Goal: Task Accomplishment & Management: Use online tool/utility

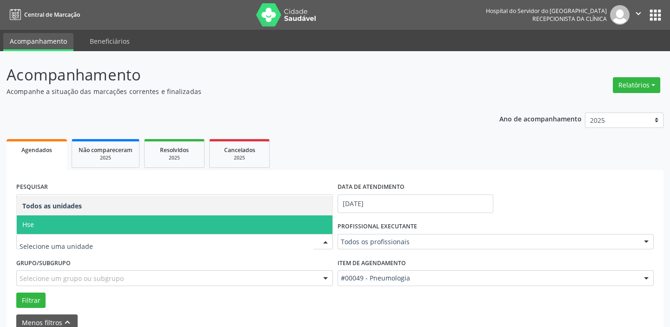
click at [45, 218] on span "Hse" at bounding box center [175, 224] width 316 height 19
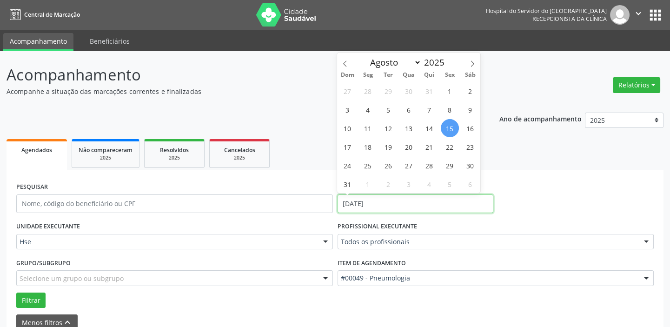
click at [414, 205] on input "[DATE]" at bounding box center [416, 203] width 156 height 19
click at [446, 130] on span "15" at bounding box center [450, 128] width 18 height 18
type input "[DATE]"
click at [447, 130] on span "15" at bounding box center [450, 128] width 18 height 18
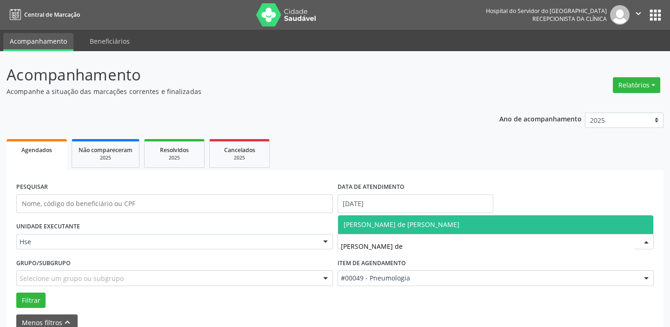
type input "[PERSON_NAME] de"
click at [405, 221] on span "[PERSON_NAME] de [PERSON_NAME]" at bounding box center [402, 224] width 116 height 9
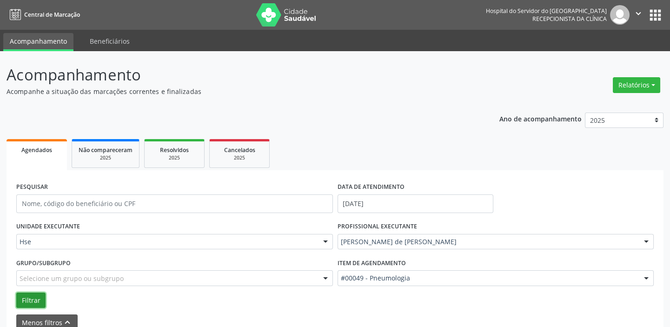
click at [37, 296] on button "Filtrar" at bounding box center [30, 301] width 29 height 16
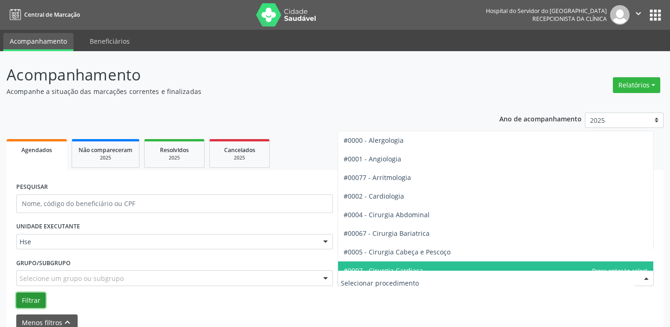
click at [23, 298] on button "Filtrar" at bounding box center [30, 301] width 29 height 16
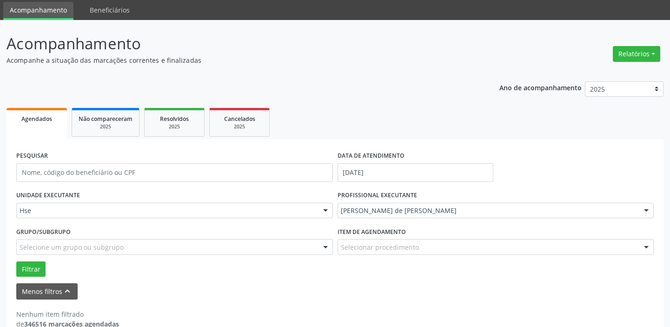
scroll to position [48, 0]
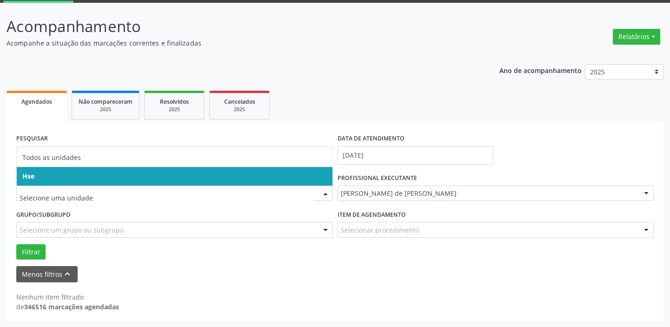
click at [44, 177] on span "Hse" at bounding box center [175, 176] width 316 height 19
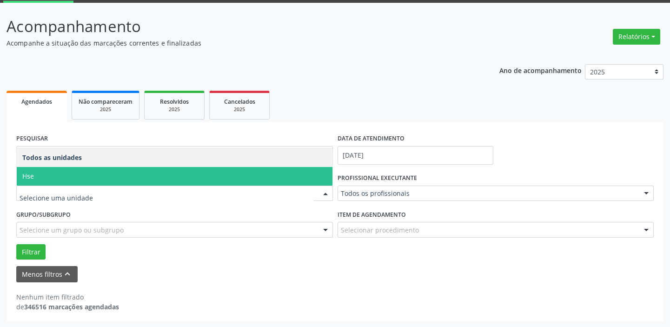
click at [56, 179] on span "Hse" at bounding box center [175, 176] width 316 height 19
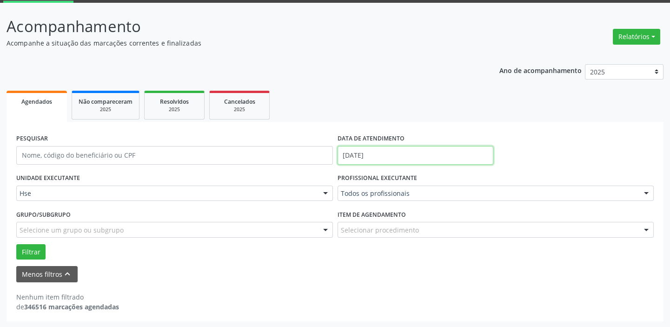
click at [411, 153] on input "[DATE]" at bounding box center [416, 155] width 156 height 19
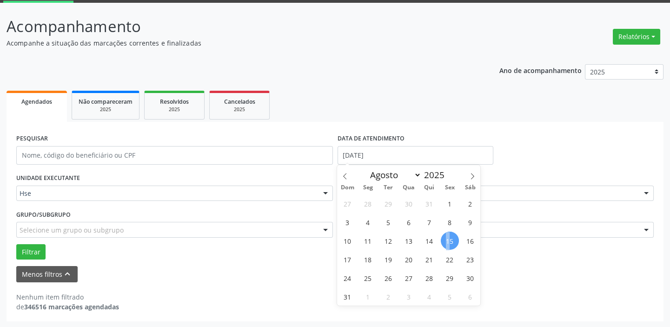
click at [448, 242] on span "15" at bounding box center [450, 241] width 18 height 18
type input "[DATE]"
click at [448, 242] on span "15" at bounding box center [450, 241] width 18 height 18
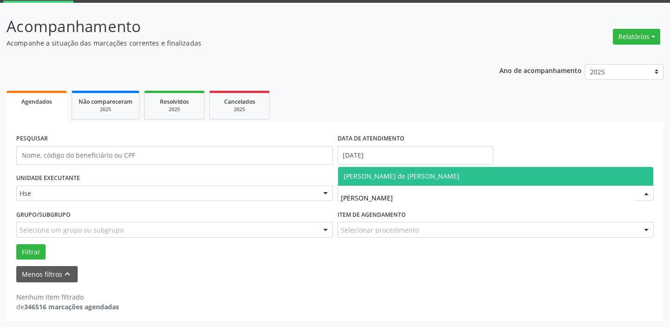
type input "[PERSON_NAME]"
click at [433, 173] on span "[PERSON_NAME] de [PERSON_NAME]" at bounding box center [402, 176] width 116 height 9
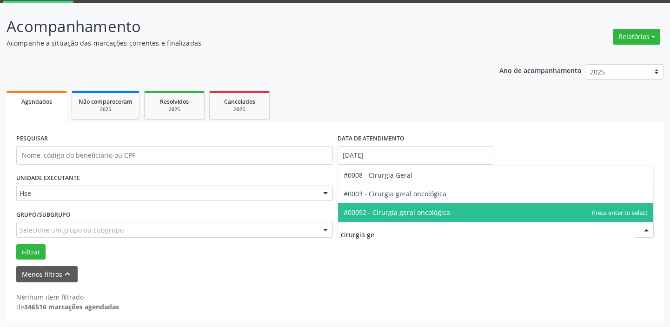
type input "cirurgia ger"
click at [410, 219] on span "#00092 - Cirurgia geral oncológica" at bounding box center [496, 212] width 316 height 19
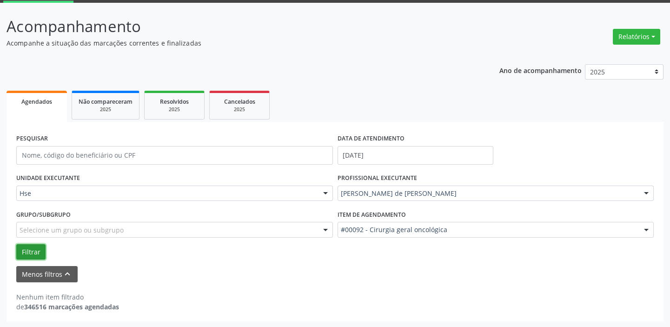
click at [32, 251] on button "Filtrar" at bounding box center [30, 252] width 29 height 16
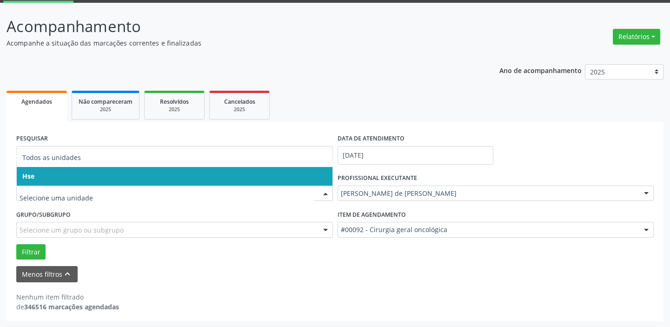
click at [74, 174] on span "Hse" at bounding box center [175, 176] width 316 height 19
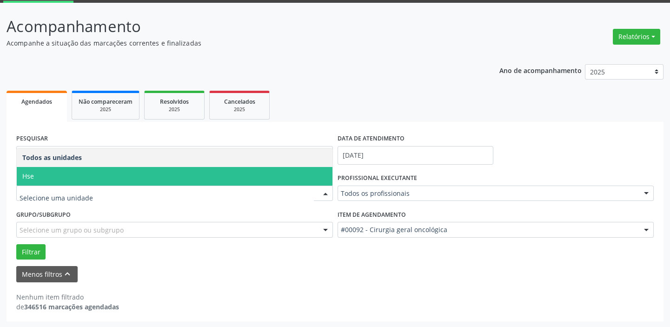
click at [74, 169] on span "Hse" at bounding box center [175, 176] width 316 height 19
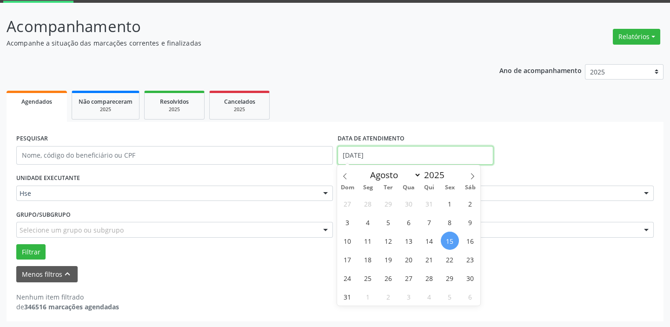
click at [405, 158] on input "[DATE]" at bounding box center [416, 155] width 156 height 19
click at [453, 240] on span "15" at bounding box center [450, 241] width 18 height 18
type input "[DATE]"
click at [453, 240] on span "15" at bounding box center [450, 241] width 18 height 18
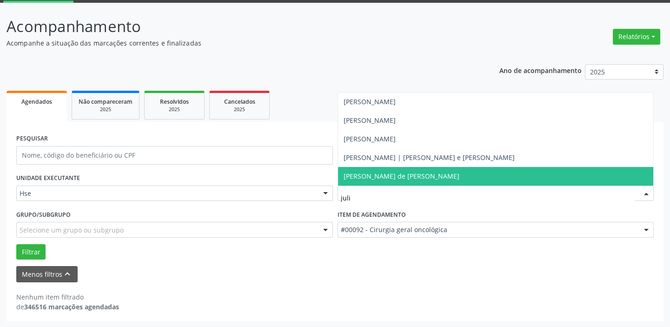
type input "julio"
click at [451, 172] on span "[PERSON_NAME] de [PERSON_NAME]" at bounding box center [496, 176] width 316 height 19
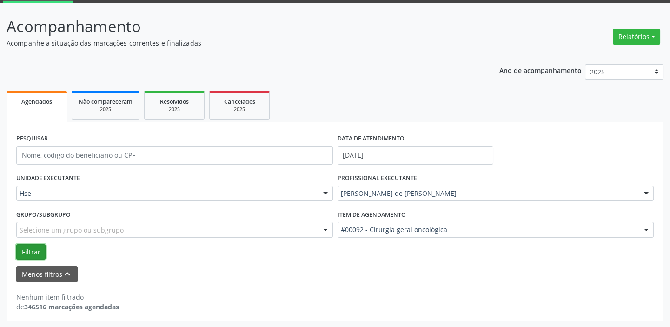
click at [33, 253] on button "Filtrar" at bounding box center [30, 252] width 29 height 16
click at [37, 250] on button "Filtrar" at bounding box center [30, 252] width 29 height 16
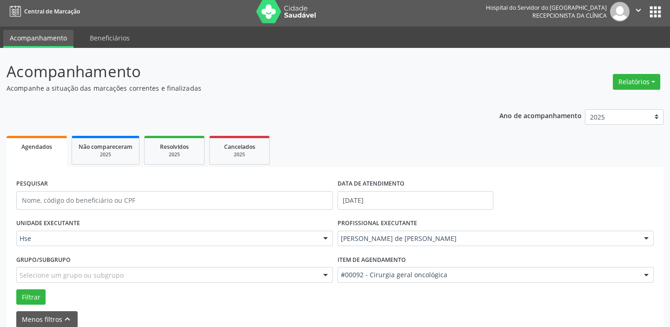
scroll to position [0, 0]
